Goal: Information Seeking & Learning: Find contact information

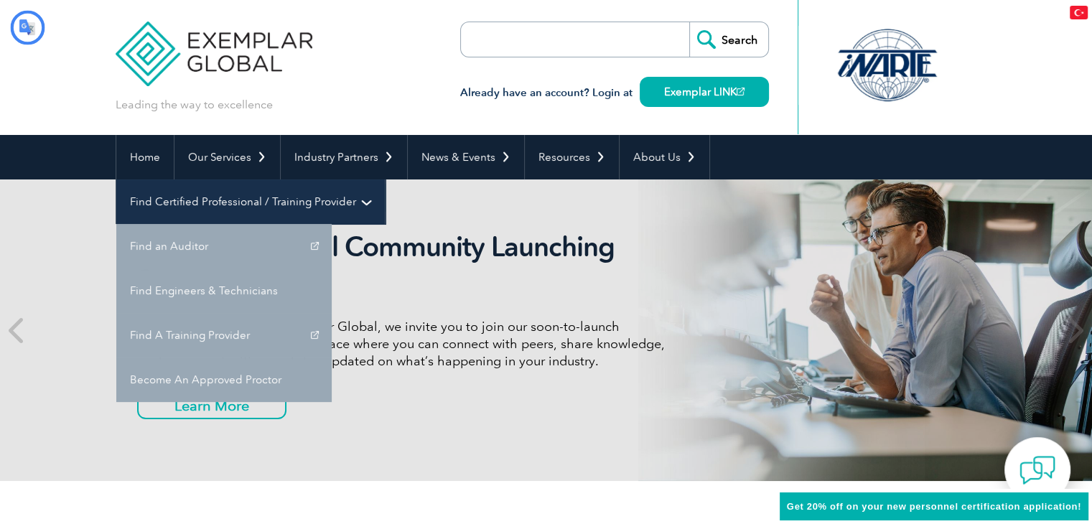
type input "Aramak"
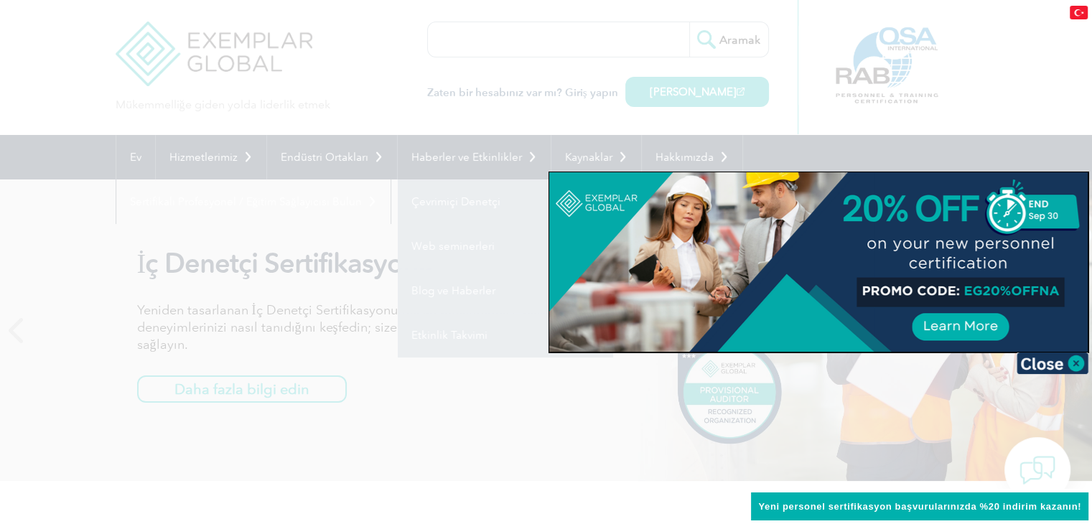
drag, startPoint x: 496, startPoint y: 197, endPoint x: 332, endPoint y: 182, distance: 165.1
click at [332, 182] on div at bounding box center [546, 262] width 1092 height 524
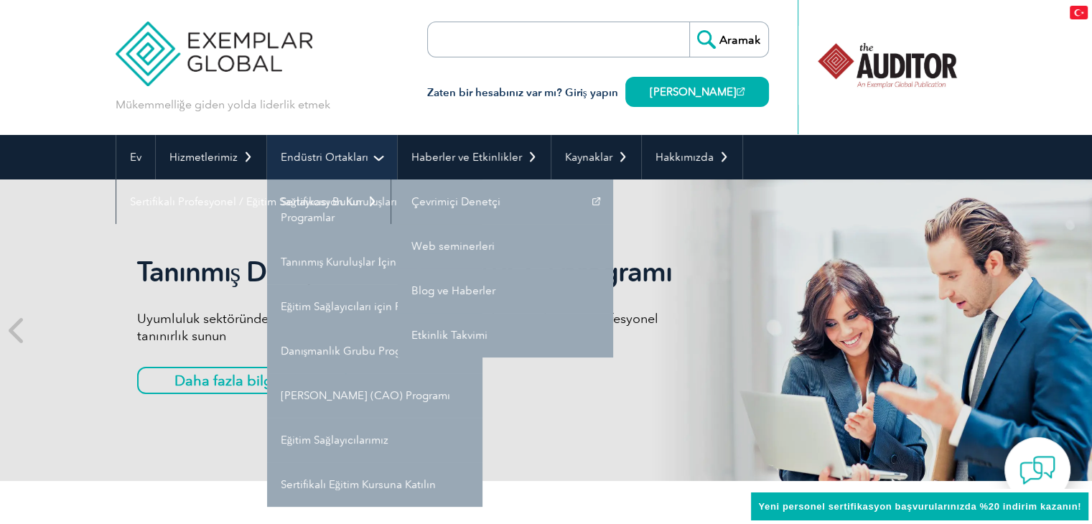
click at [338, 151] on font "Endüstri Ortakları" at bounding box center [325, 157] width 88 height 13
click at [331, 153] on font "Endüstri Ortakları" at bounding box center [325, 157] width 88 height 13
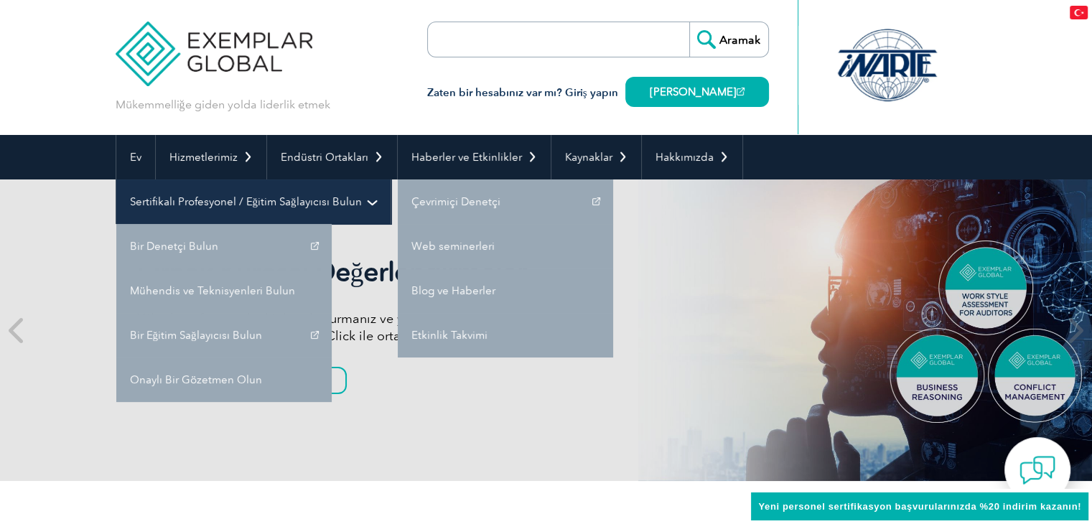
click at [230, 198] on font "Sertifikalı Profesyonel / Eğitim Sağlayıcısı Bulun" at bounding box center [246, 201] width 232 height 13
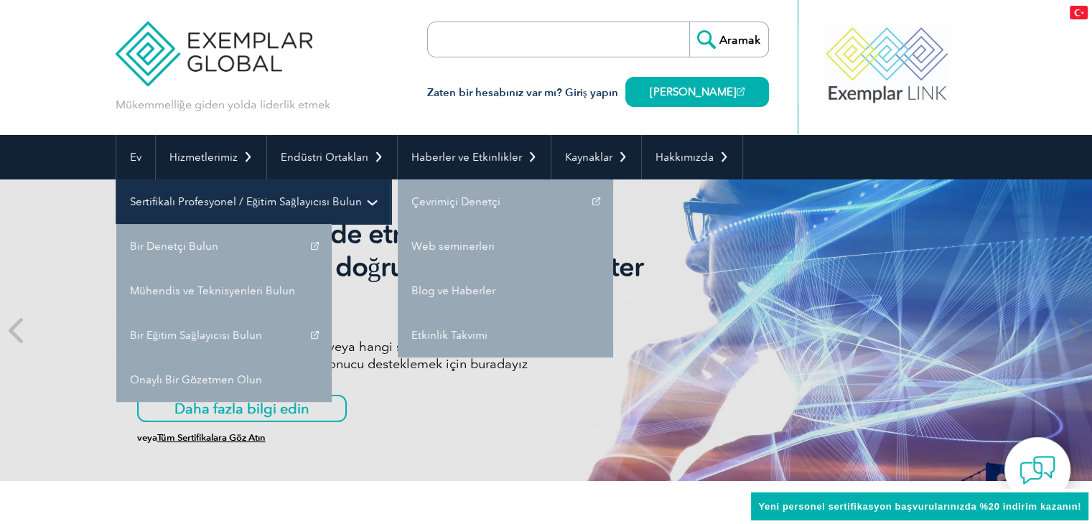
click at [362, 202] on link "Sertifikalı Profesyonel / Eğitim Sağlayıcısı Bulun" at bounding box center [253, 201] width 274 height 44
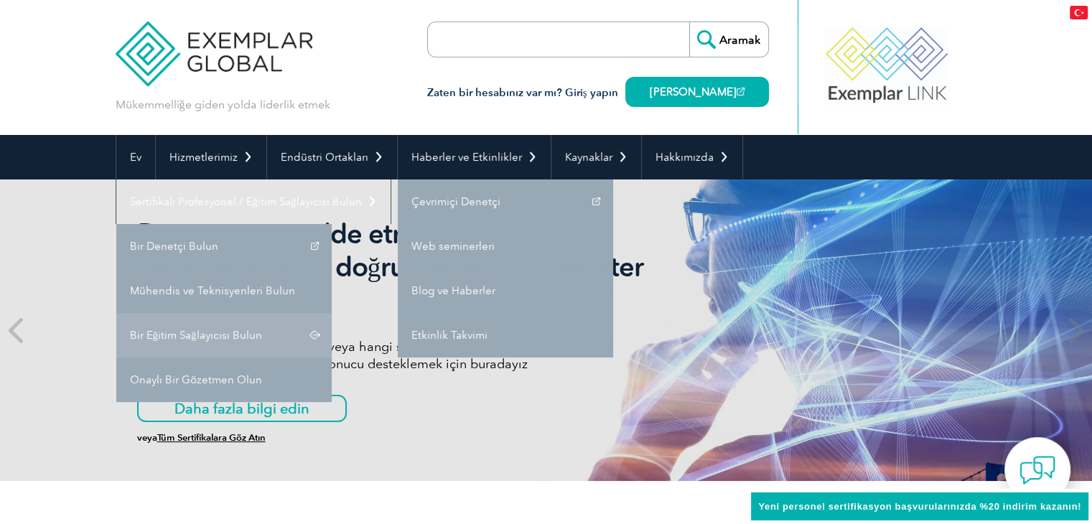
click at [213, 323] on link "Bir Eğitim Sağlayıcısı Bulun" at bounding box center [223, 335] width 215 height 44
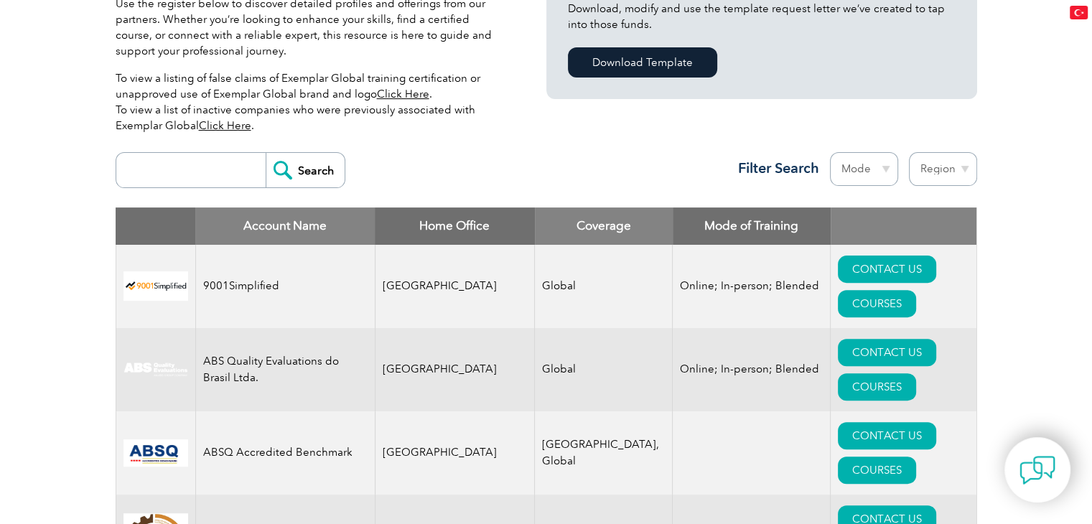
scroll to position [431, 0]
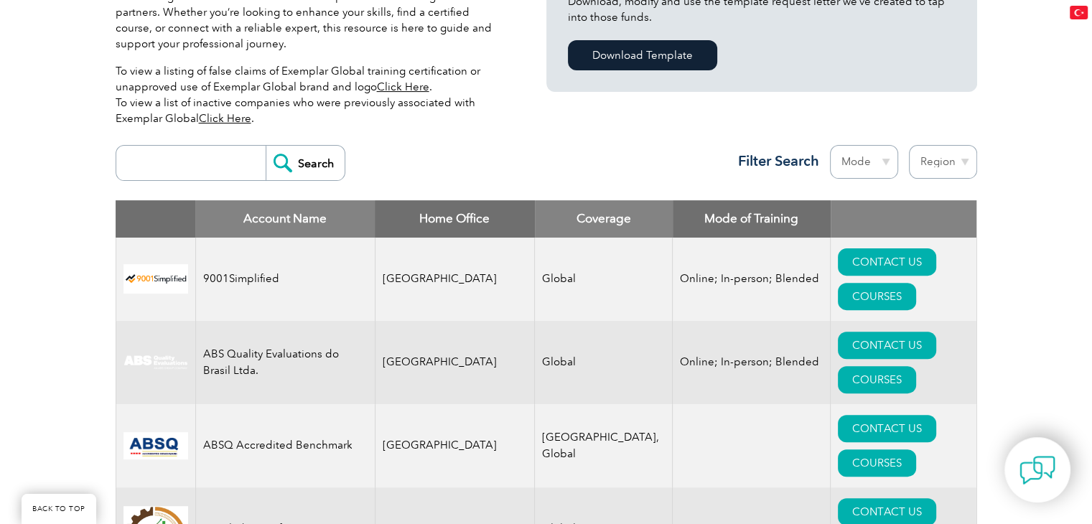
click at [953, 164] on select "Region Australia Bahrain Bangladesh Brazil Canada Colombia Dominican Republic E…" at bounding box center [943, 162] width 68 height 34
select select "[GEOGRAPHIC_DATA]"
click at [909, 145] on select "Region Australia Bahrain Bangladesh Brazil Canada Colombia Dominican Republic E…" at bounding box center [943, 162] width 68 height 34
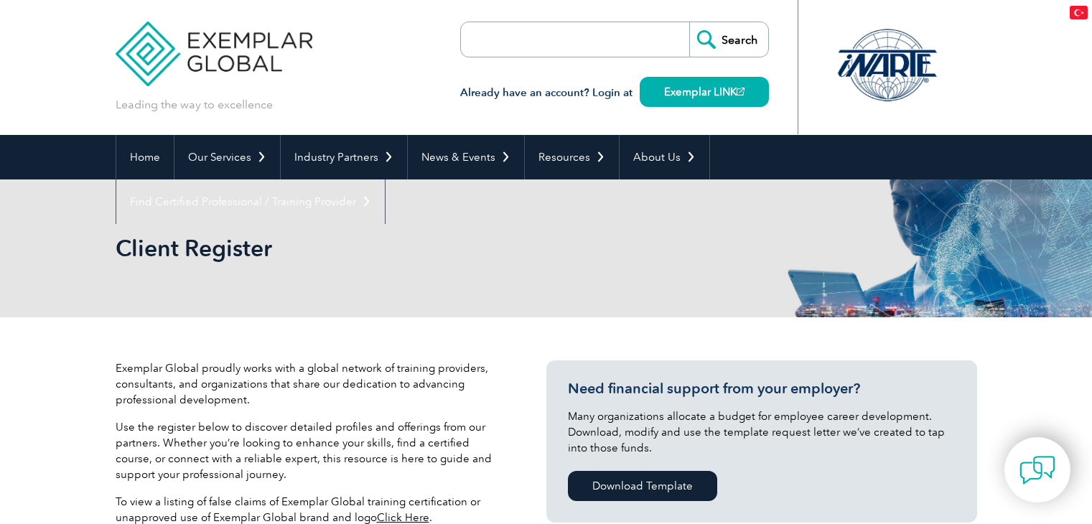
select select "[GEOGRAPHIC_DATA]"
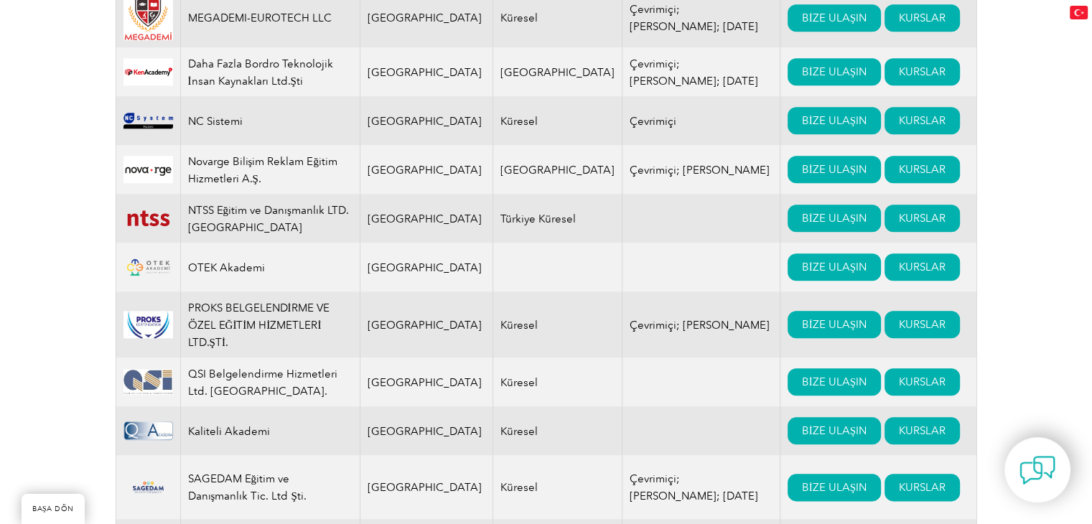
scroll to position [1594, 0]
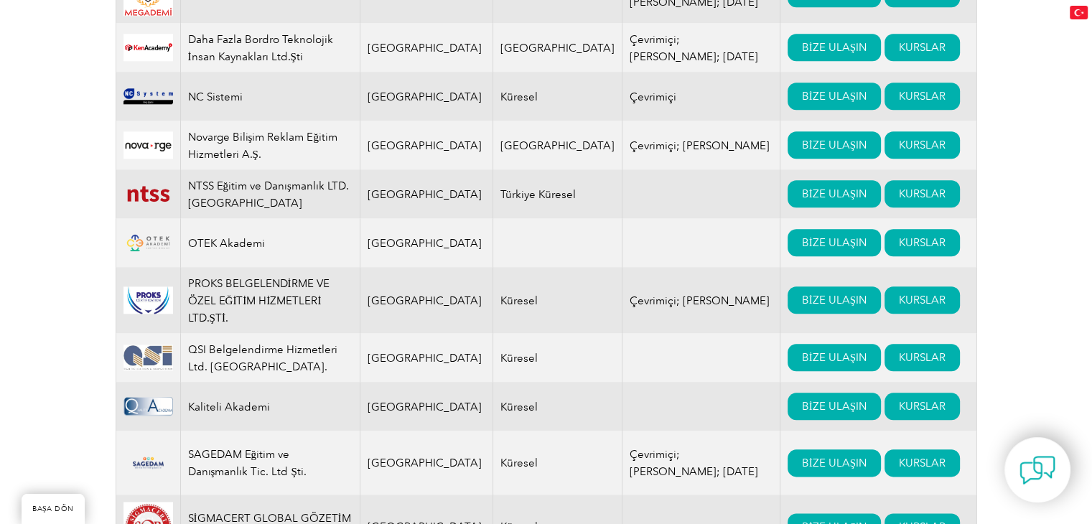
click at [287, 343] on font "QSI Belgelendirme Hizmetleri Ltd. [GEOGRAPHIC_DATA]." at bounding box center [262, 358] width 149 height 30
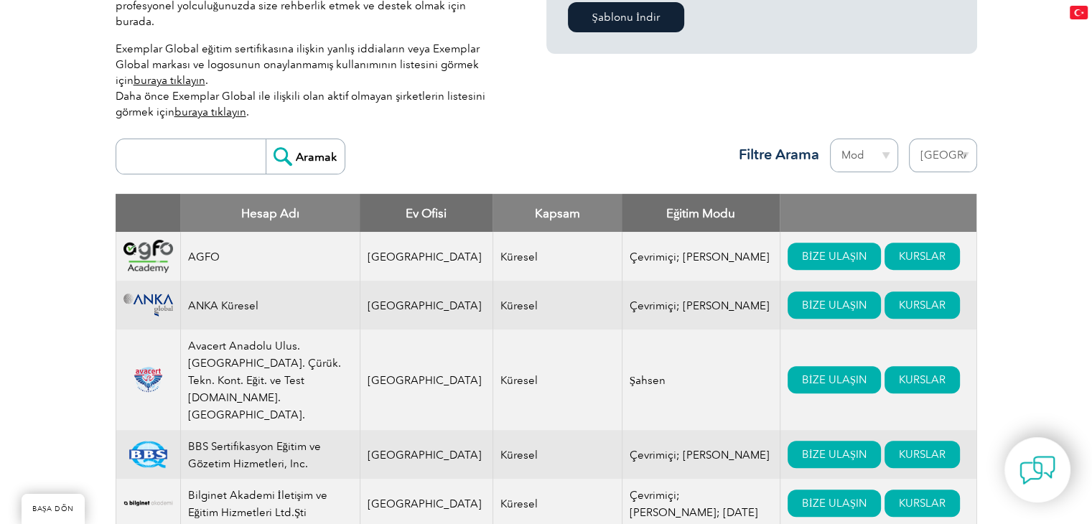
scroll to position [446, 0]
